Goal: Transaction & Acquisition: Subscribe to service/newsletter

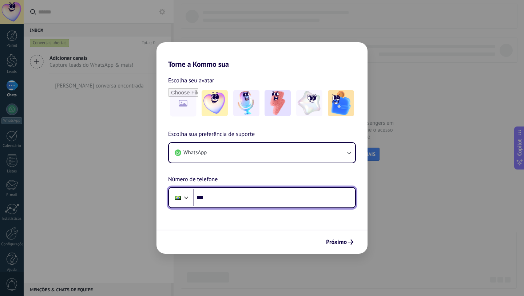
click at [254, 199] on input "***" at bounding box center [274, 197] width 162 height 17
type input "**********"
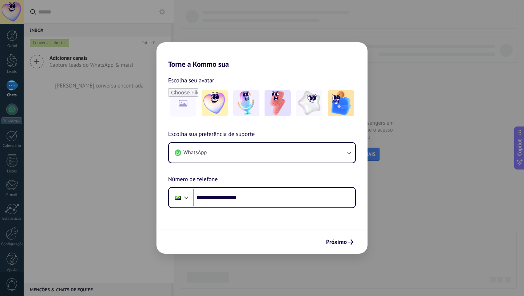
click at [327, 239] on span "Próximo" at bounding box center [336, 241] width 21 height 5
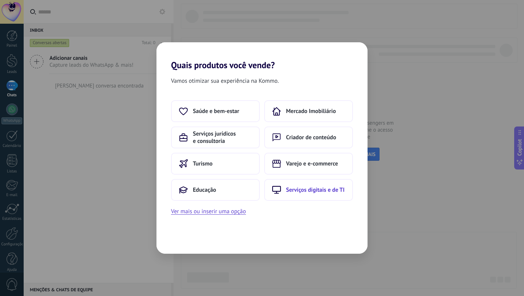
click at [305, 181] on button "Serviços digitais e de TI" at bounding box center [308, 190] width 89 height 22
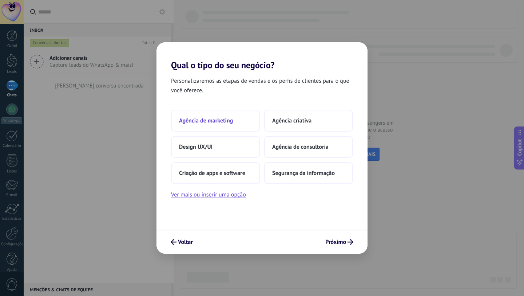
click at [240, 128] on button "Agência de marketing" at bounding box center [215, 121] width 89 height 22
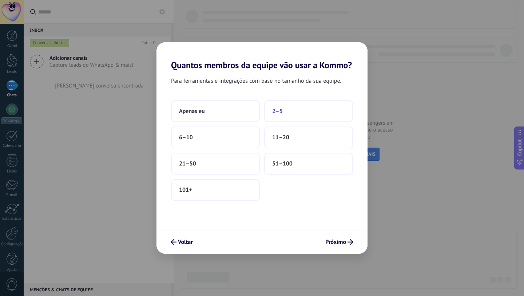
click at [269, 119] on button "2–5" at bounding box center [308, 111] width 89 height 22
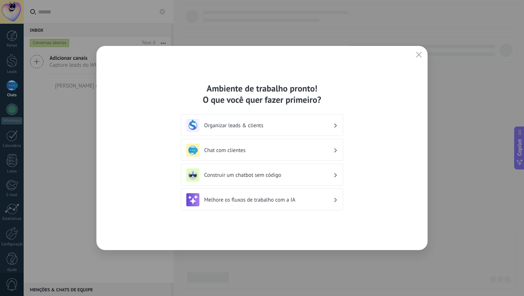
click at [320, 125] on h3 "Organizar leads & clients" at bounding box center [268, 125] width 129 height 7
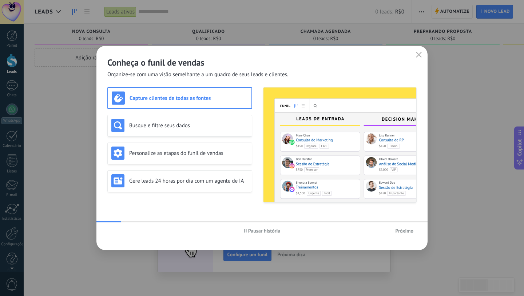
click at [386, 226] on div "Próximo" at bounding box center [365, 230] width 103 height 11
click at [399, 228] on span "Próximo" at bounding box center [404, 230] width 18 height 5
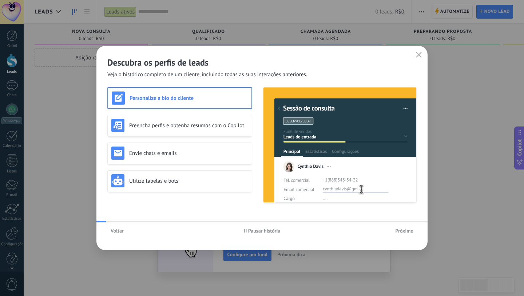
click at [399, 228] on span "Próximo" at bounding box center [404, 230] width 18 height 5
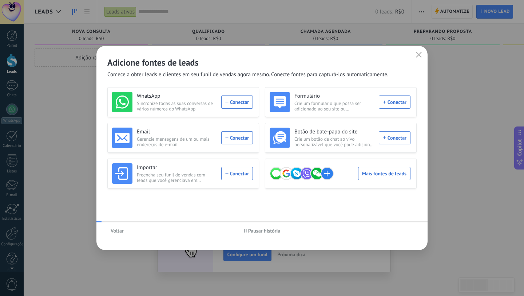
click at [399, 227] on div "Voltar Pausar história" at bounding box center [261, 230] width 331 height 17
click at [418, 52] on icon "button" at bounding box center [419, 55] width 6 height 6
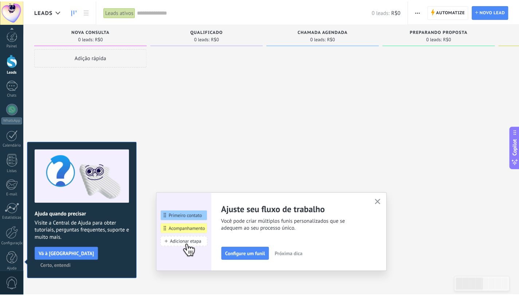
scroll to position [7, 0]
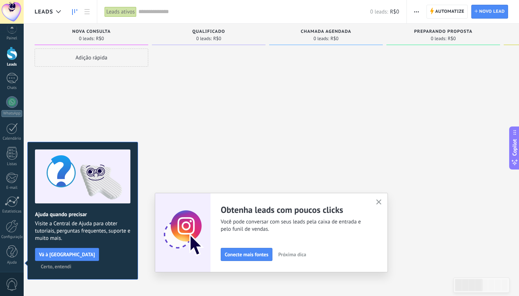
click at [71, 264] on span "Certo, entendi" at bounding box center [56, 266] width 31 height 5
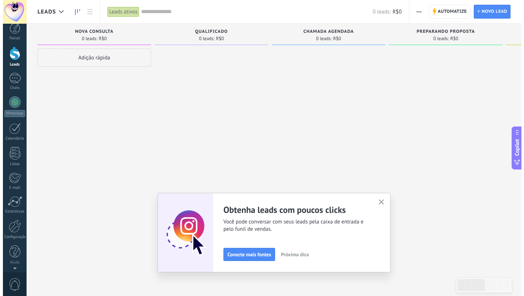
scroll to position [0, 0]
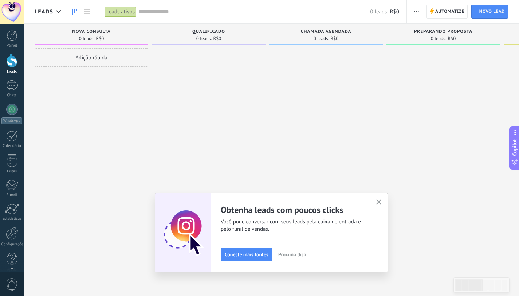
click at [262, 252] on span "Conecte mais fontes" at bounding box center [247, 254] width 44 height 5
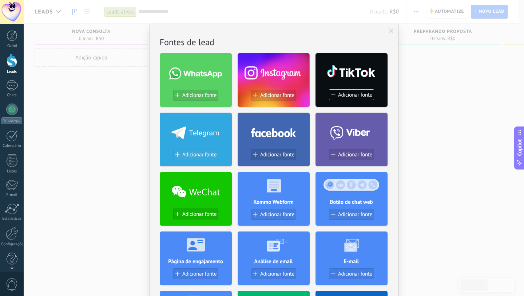
click at [175, 159] on button "Adicionar fonte" at bounding box center [195, 154] width 45 height 11
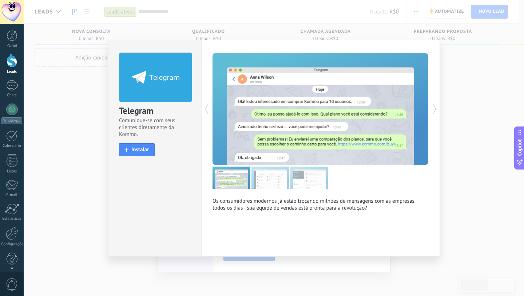
click at [377, 206] on p "Os consumidores modernos já estão trocando milhões de mensagens com as empresas…" at bounding box center [321, 207] width 216 height 21
click at [149, 141] on div "Telegram Comunique-se com seus clientes diretamente da Kommo. install Instalar" at bounding box center [155, 101] width 93 height 122
click at [376, 113] on div at bounding box center [375, 109] width 108 height 112
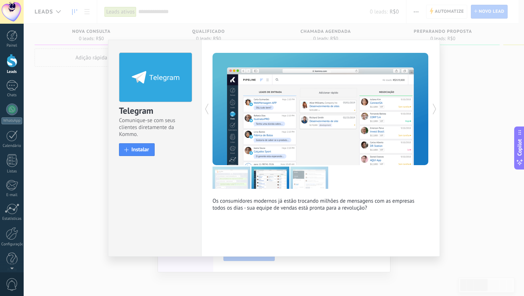
click at [429, 104] on div "Os consumidores modernos já estão trocando milhões de mensagens com as empresas…" at bounding box center [320, 148] width 239 height 217
click at [448, 107] on div "Telegram Comunique-se com seus clientes diretamente da Kommo. install Instalar …" at bounding box center [274, 148] width 501 height 296
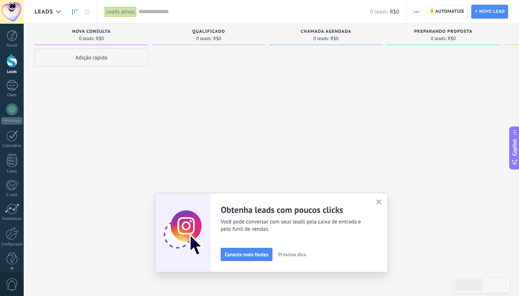
click at [382, 201] on use "button" at bounding box center [378, 201] width 5 height 5
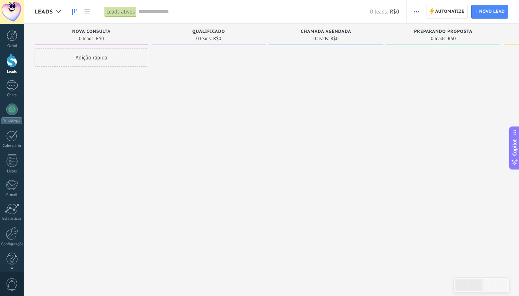
click at [23, 18] on div at bounding box center [12, 12] width 24 height 24
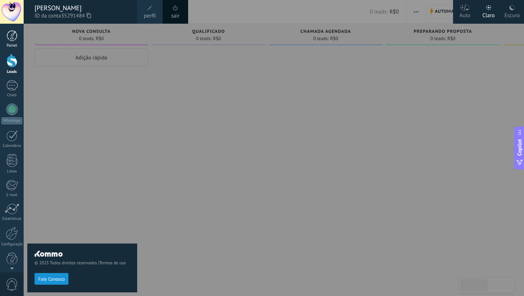
click at [16, 37] on div at bounding box center [12, 35] width 11 height 11
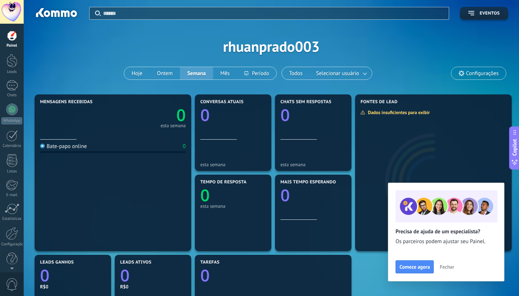
click at [447, 264] on span "Fechar" at bounding box center [446, 266] width 15 height 5
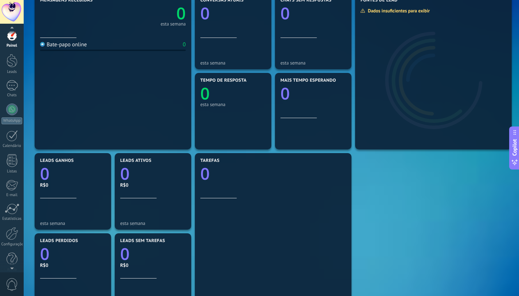
scroll to position [7, 0]
click at [11, 268] on div "© 2025 Todos direitos reservados | Termos de uso Fale Conosco Auto Claro Escuro…" at bounding box center [12, 148] width 24 height 296
click at [17, 228] on div at bounding box center [12, 226] width 12 height 13
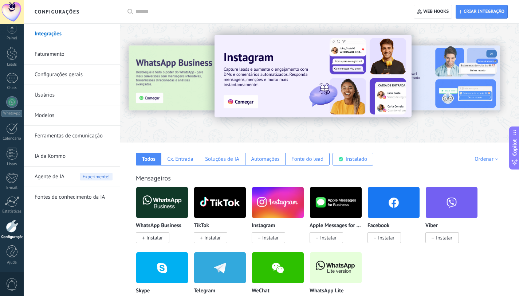
click at [73, 61] on link "Faturamento" at bounding box center [74, 54] width 78 height 20
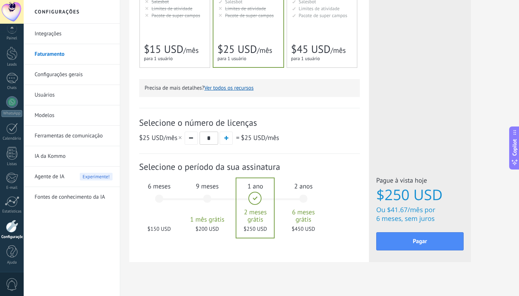
scroll to position [199, 0]
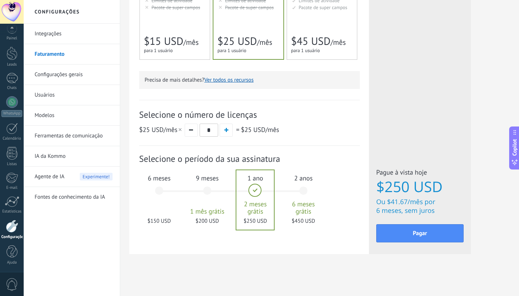
click at [169, 206] on div "6 meses $150 USD" at bounding box center [158, 193] width 39 height 51
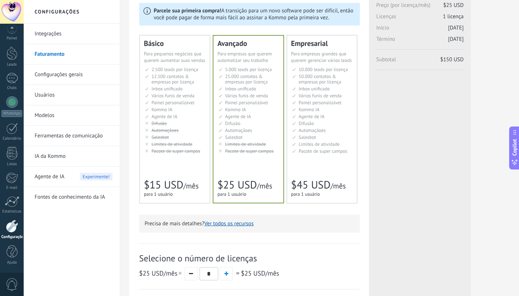
scroll to position [54, 0]
click at [316, 145] on span "Limites de atividade" at bounding box center [319, 144] width 41 height 6
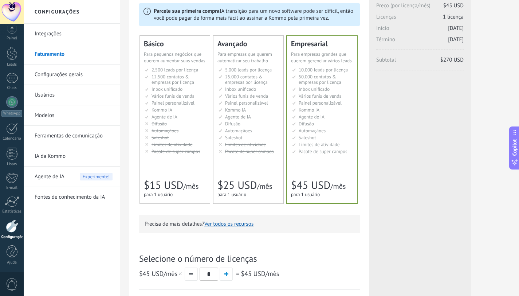
click at [413, 171] on div "Licenças adicionais Plano Empresarial Preço (por licença/mês) $45 USD Novas lic…" at bounding box center [420, 184] width 102 height 428
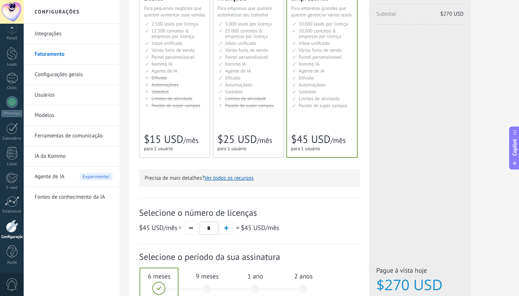
scroll to position [199, 0]
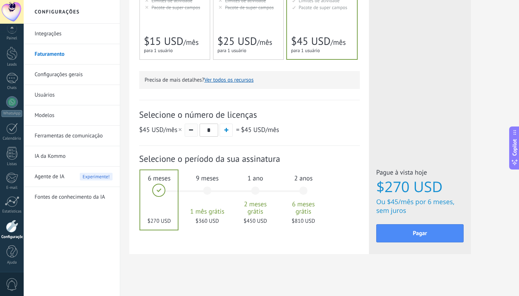
click at [196, 129] on button "button" at bounding box center [191, 129] width 13 height 13
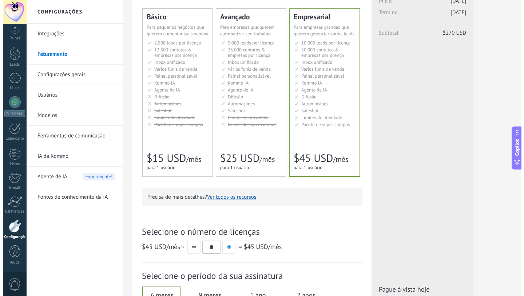
scroll to position [0, 0]
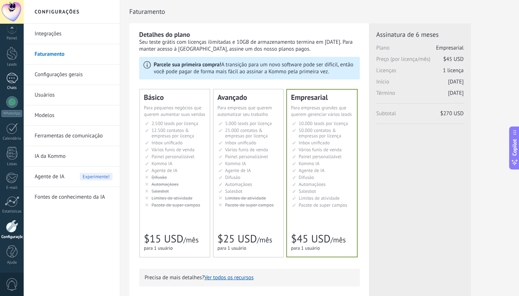
click at [13, 89] on div "Chats" at bounding box center [11, 88] width 21 height 5
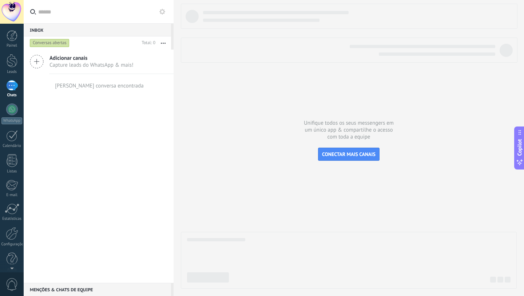
click at [304, 168] on div at bounding box center [349, 146] width 336 height 285
click at [311, 202] on div at bounding box center [349, 146] width 336 height 285
